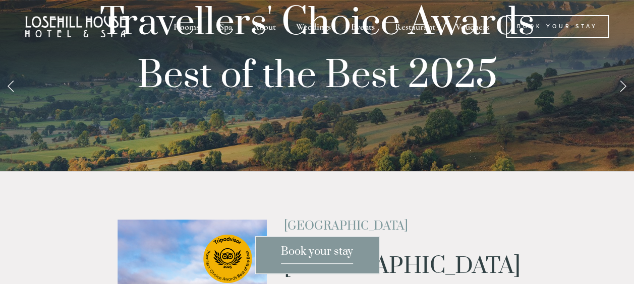
drag, startPoint x: 617, startPoint y: 159, endPoint x: 618, endPoint y: 165, distance: 6.1
click at [618, 101] on link "Next Slide" at bounding box center [623, 86] width 22 height 30
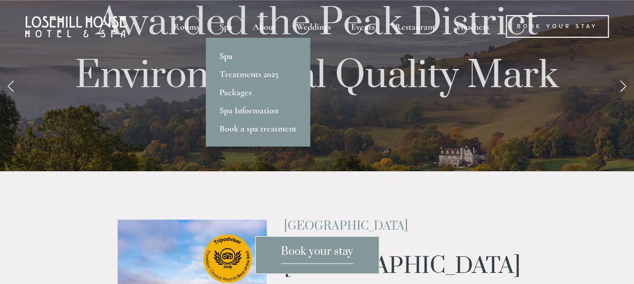
click at [228, 55] on link "Spa" at bounding box center [258, 56] width 104 height 18
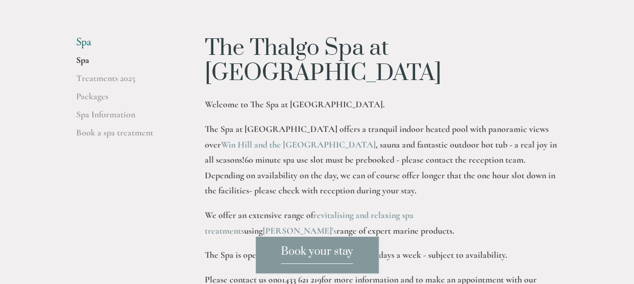
scroll to position [191, 0]
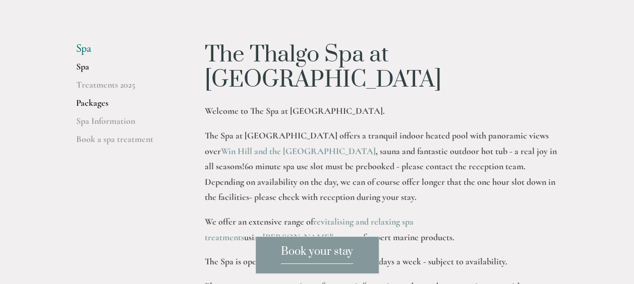
click at [95, 101] on link "Packages" at bounding box center [124, 106] width 96 height 18
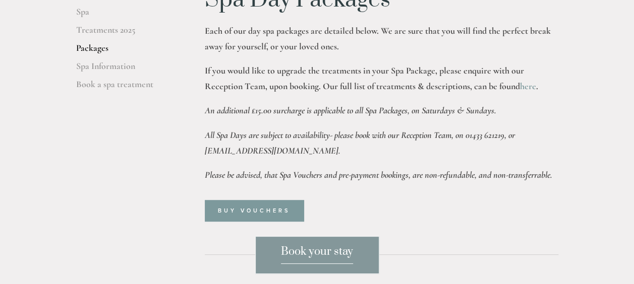
scroll to position [238, 0]
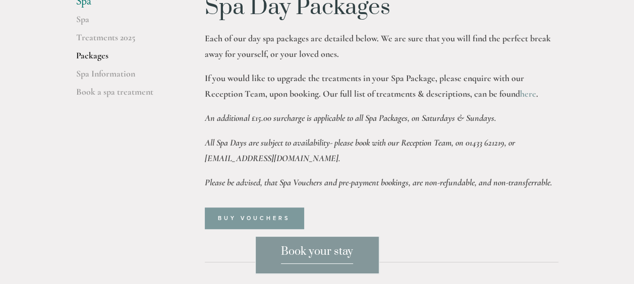
click at [531, 93] on link "here" at bounding box center [528, 93] width 16 height 11
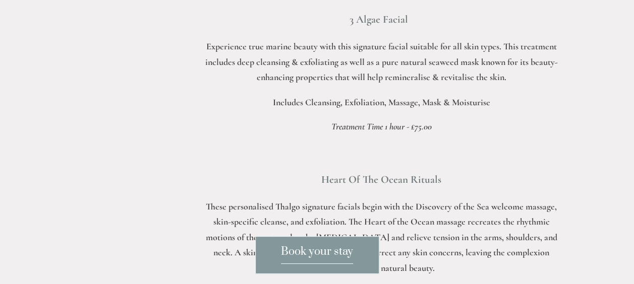
scroll to position [884, 0]
